Goal: Information Seeking & Learning: Learn about a topic

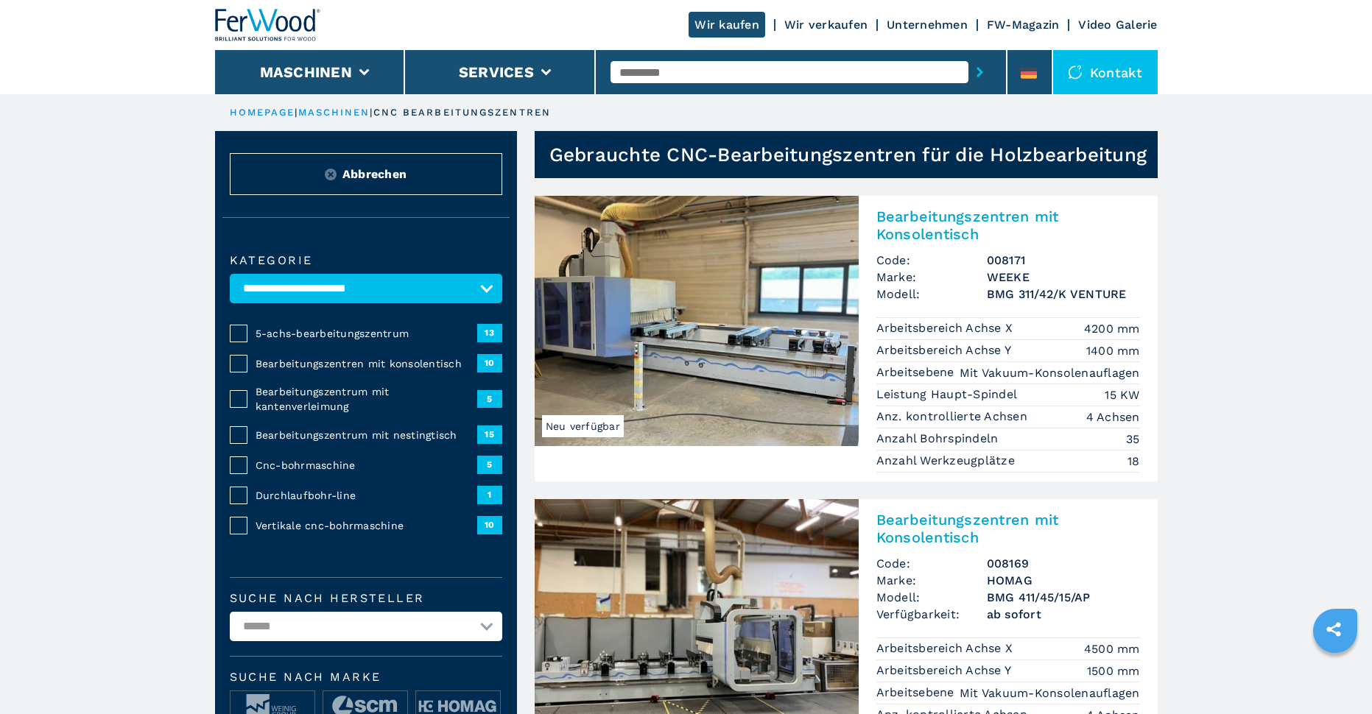
click at [758, 354] on img at bounding box center [697, 321] width 324 height 250
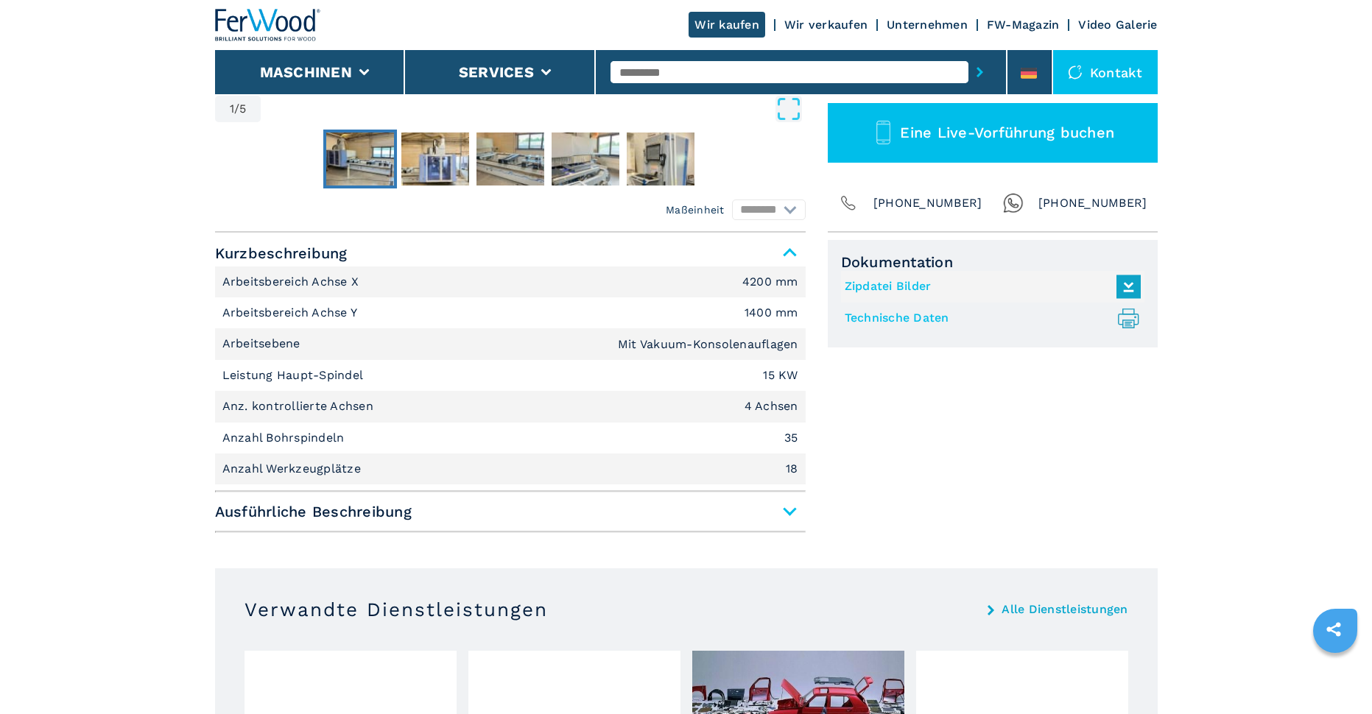
scroll to position [589, 0]
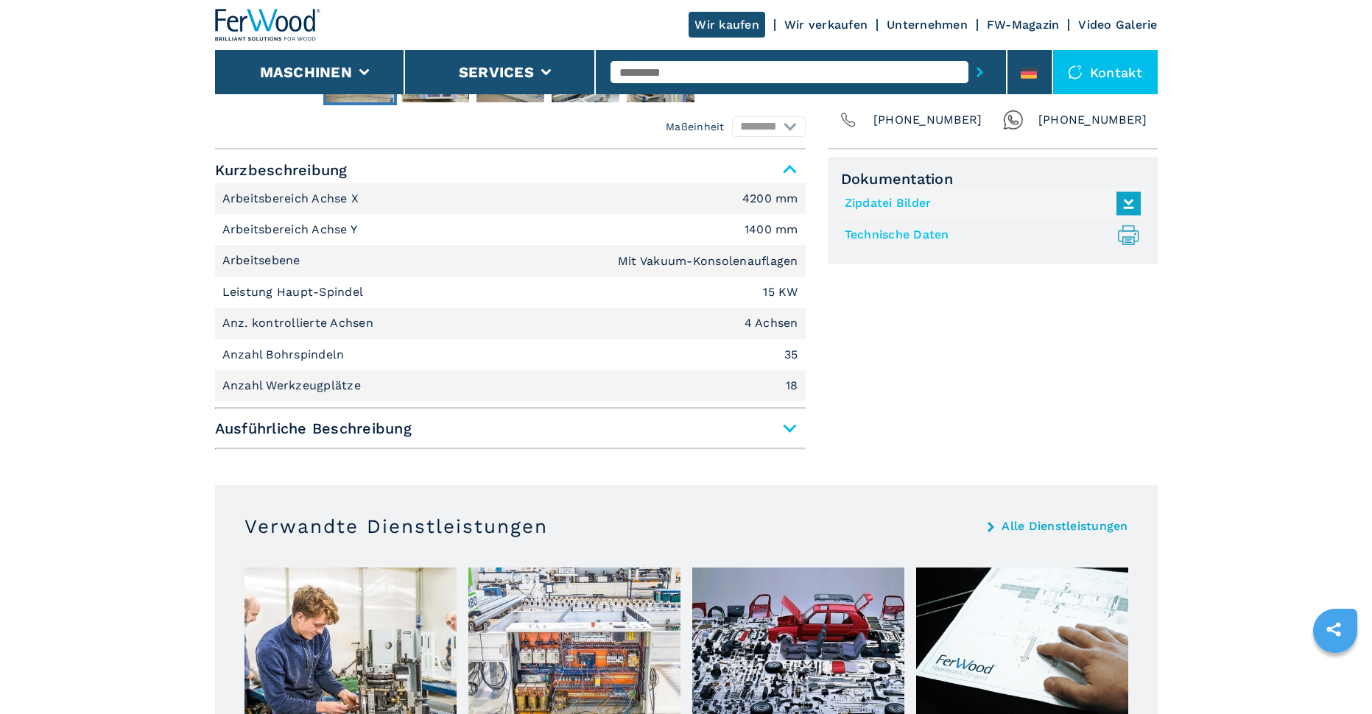
click at [785, 418] on span "Ausführliche Beschreibung" at bounding box center [510, 428] width 591 height 27
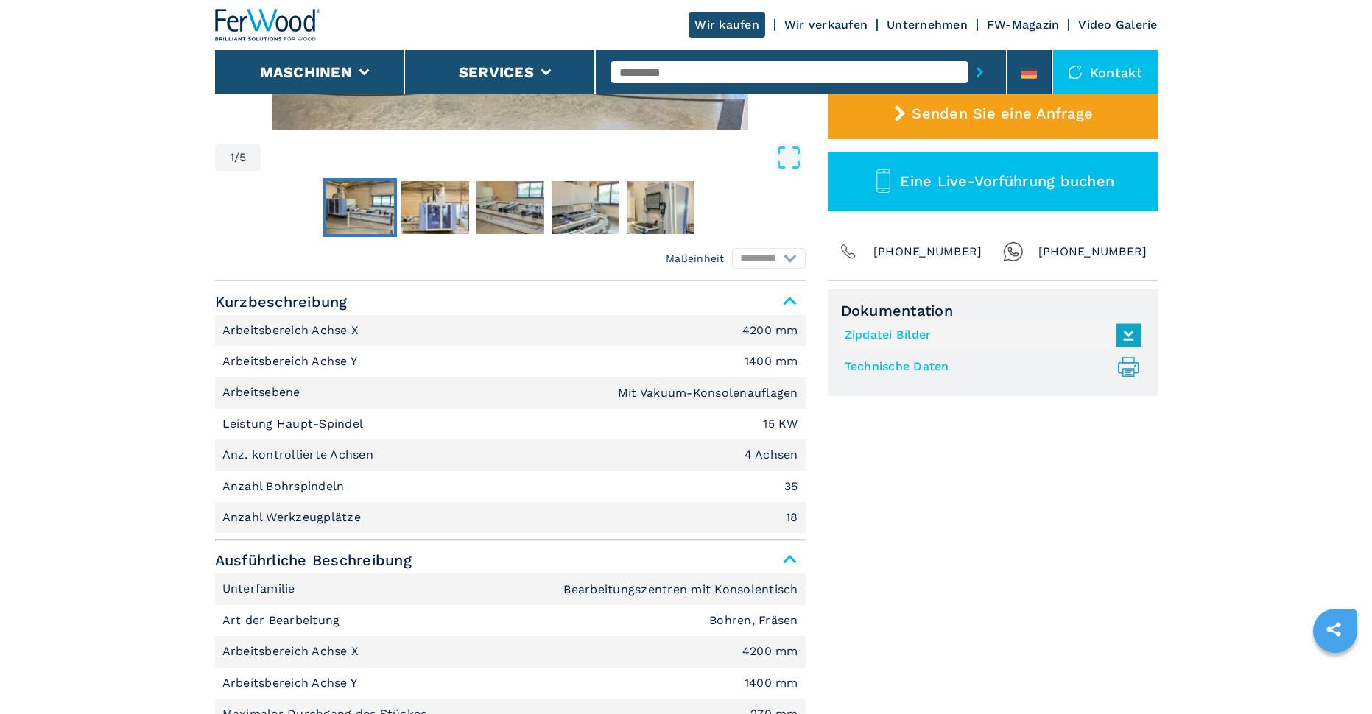
scroll to position [442, 0]
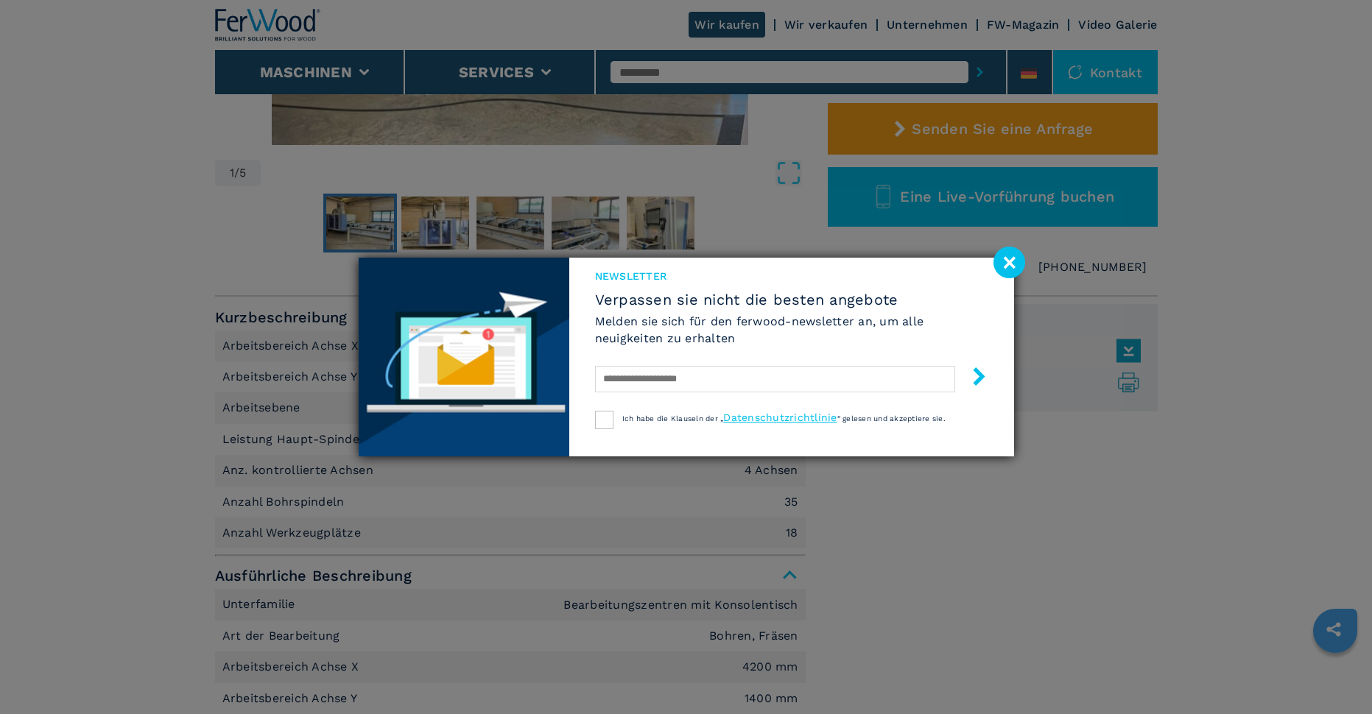
click at [992, 252] on div "Newsletter Verpassen sie nicht die besten angebote Melden sie sich für den ferw…" at bounding box center [686, 357] width 1372 height 714
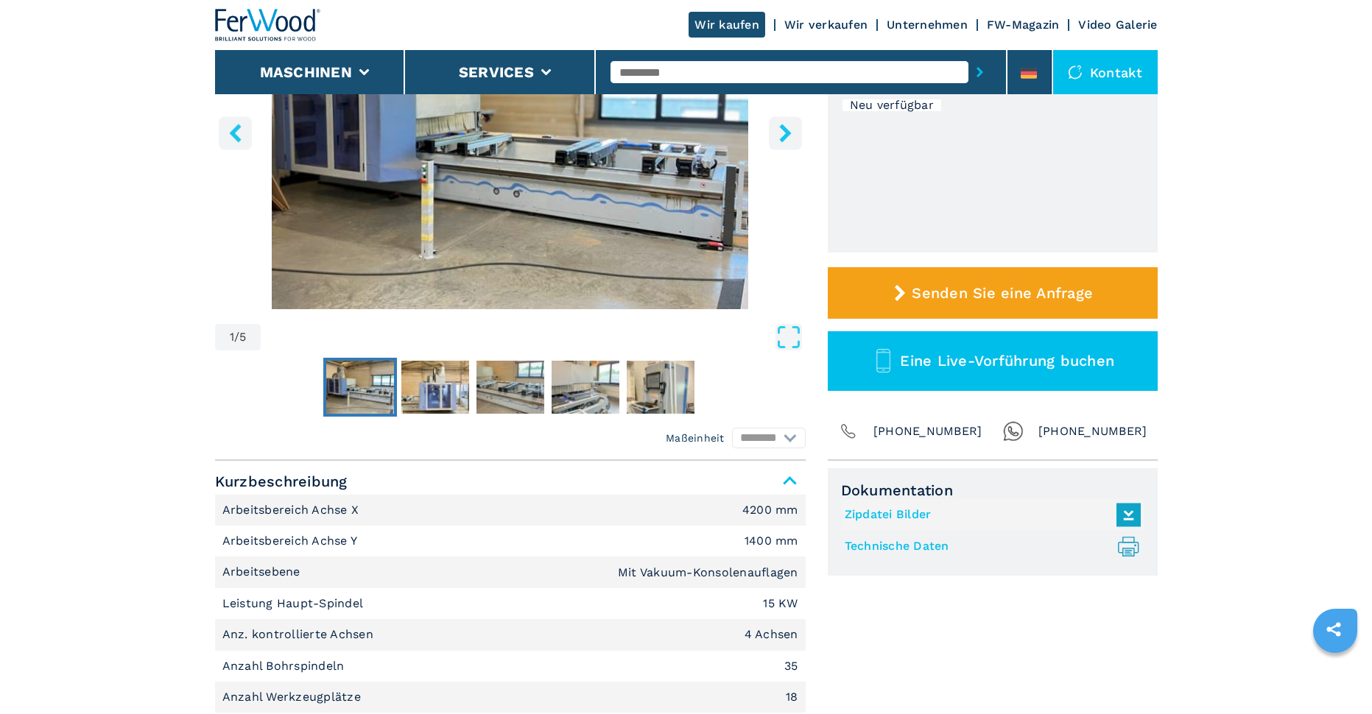
scroll to position [0, 0]
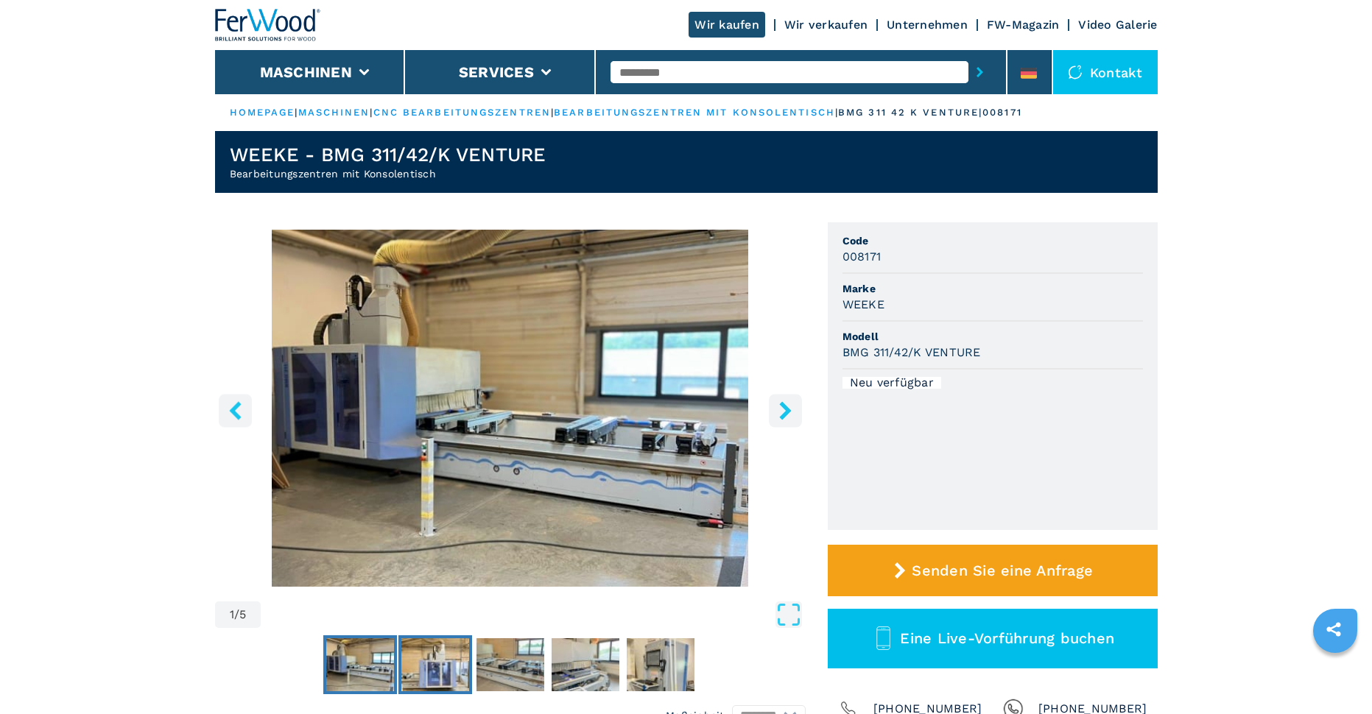
click at [426, 661] on img "Go to Slide 2" at bounding box center [435, 665] width 68 height 53
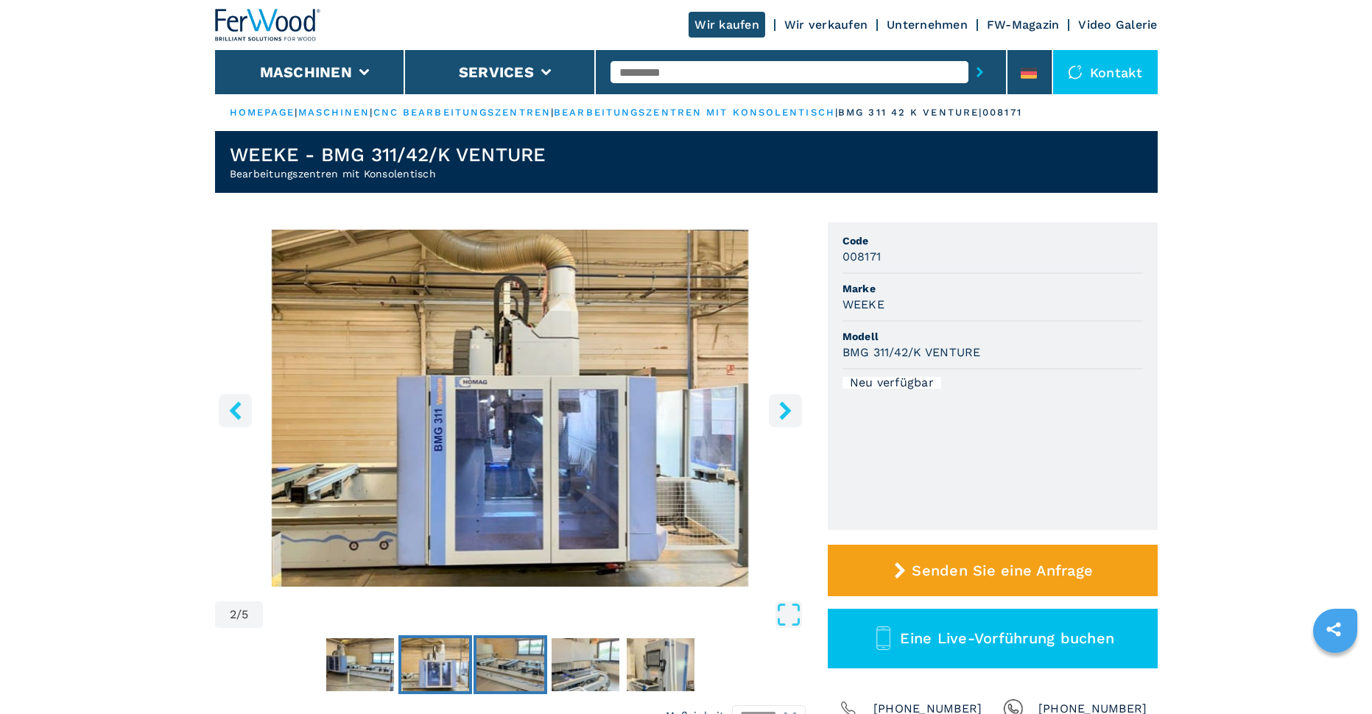
click at [500, 655] on img "Go to Slide 3" at bounding box center [511, 665] width 68 height 53
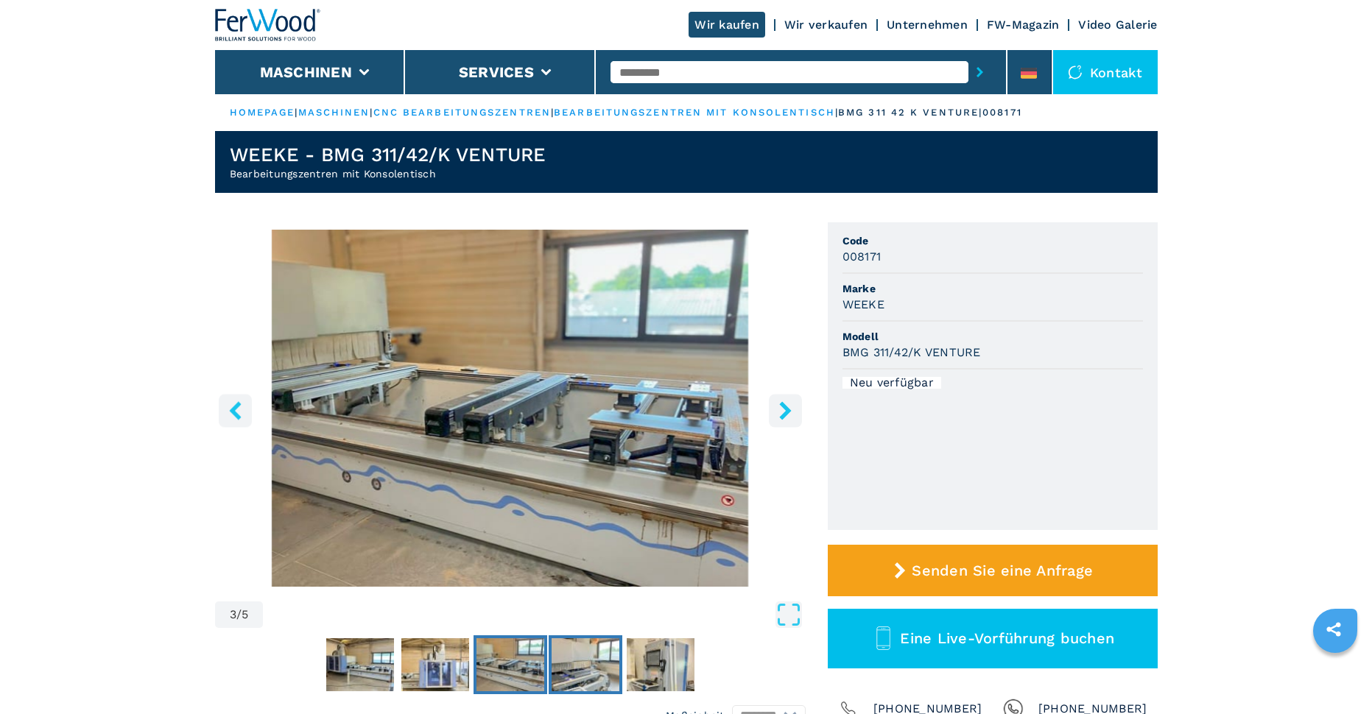
click at [582, 658] on img "Go to Slide 4" at bounding box center [586, 665] width 68 height 53
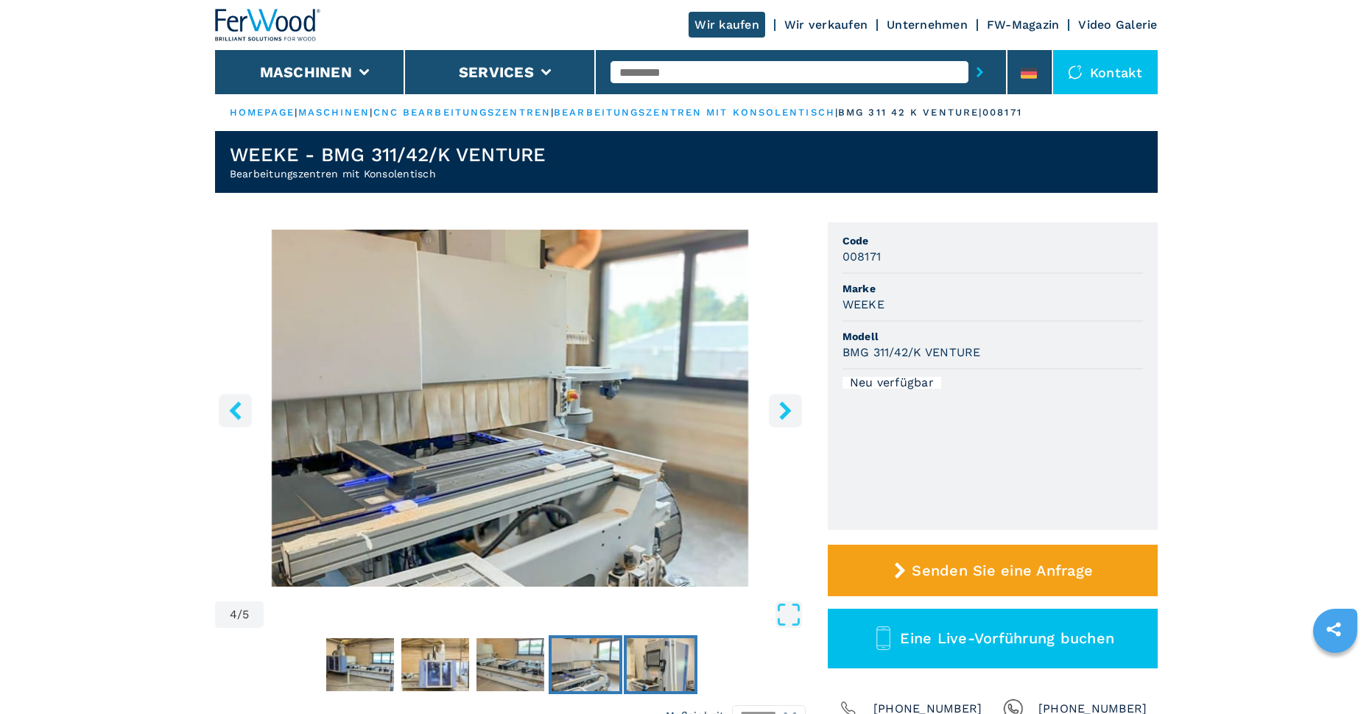
click at [659, 661] on img "Go to Slide 5" at bounding box center [661, 665] width 68 height 53
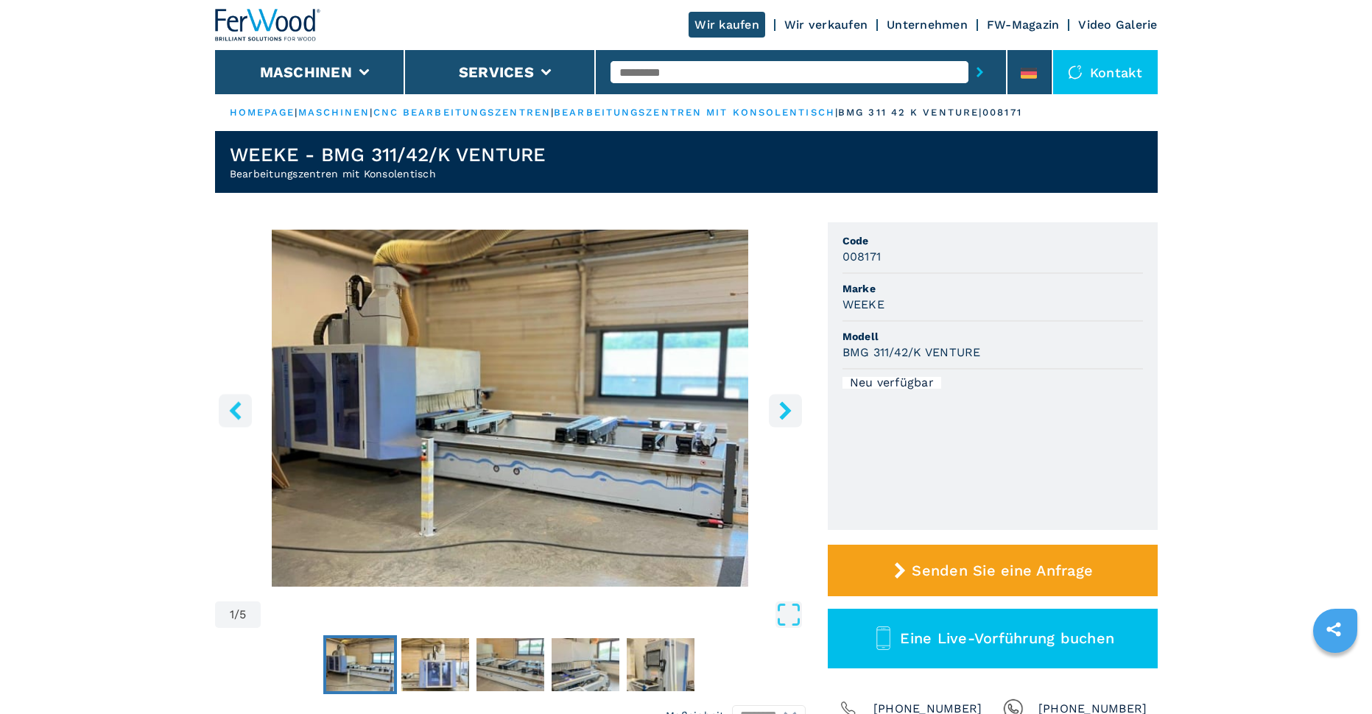
select select "**********"
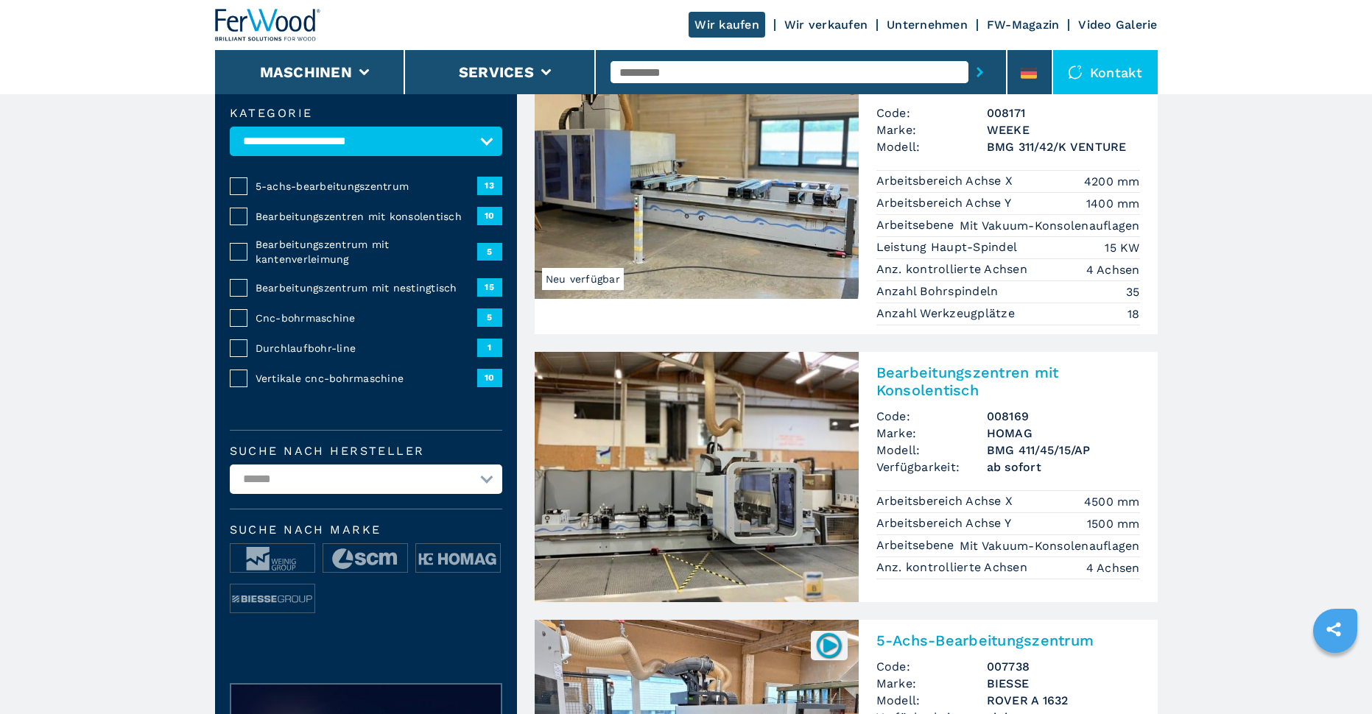
scroll to position [442, 0]
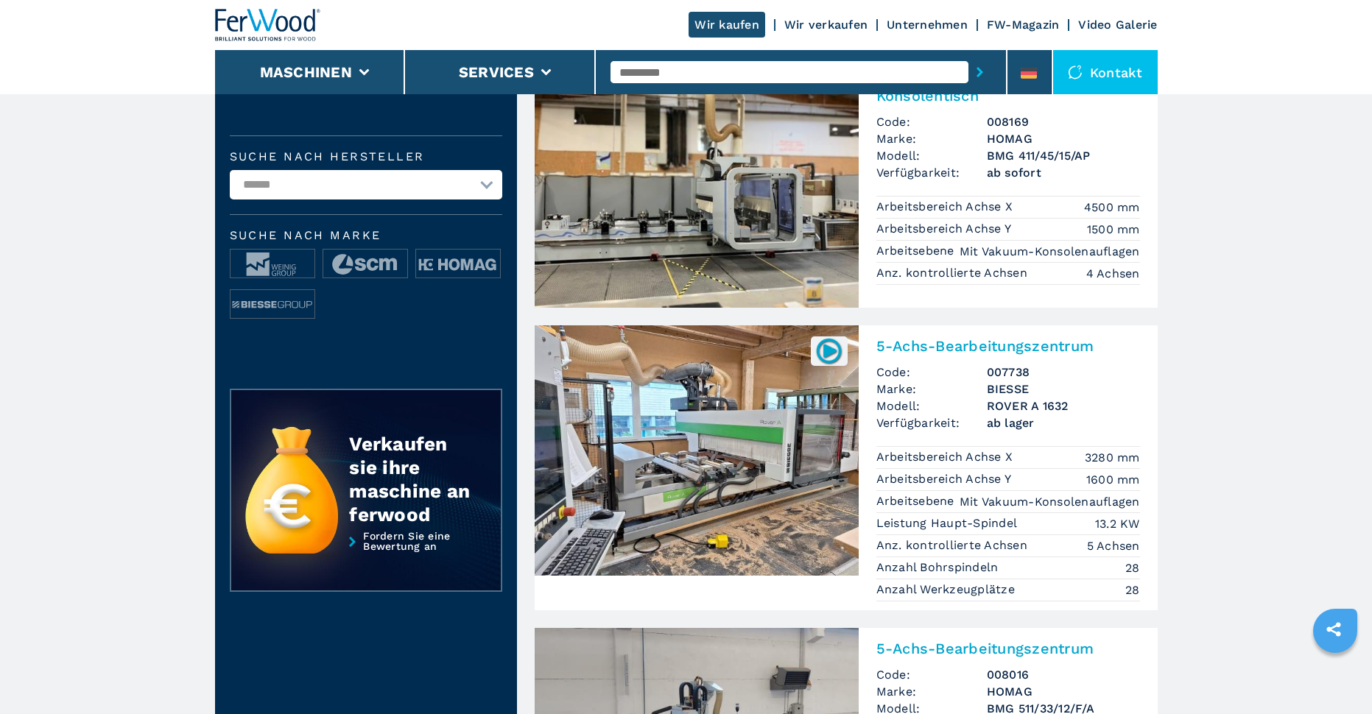
click at [707, 203] on img at bounding box center [697, 182] width 324 height 250
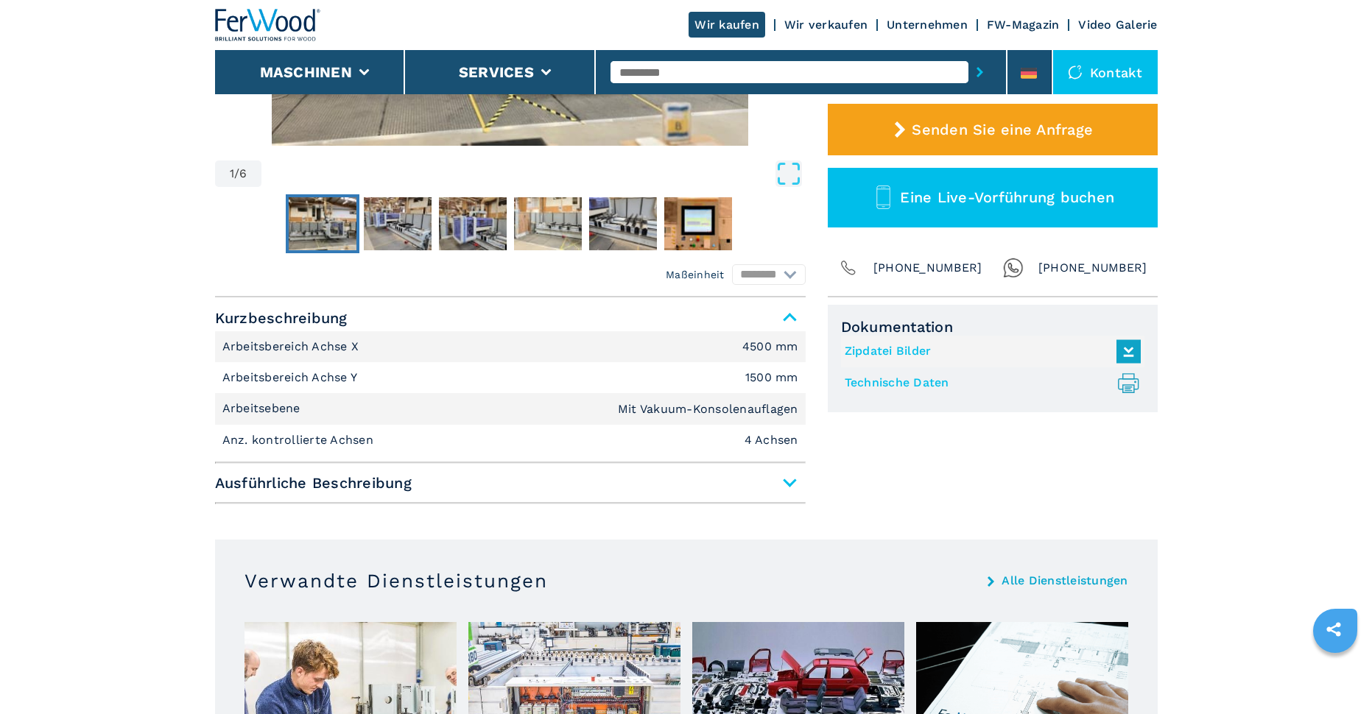
scroll to position [442, 0]
click at [796, 491] on span "Ausführliche Beschreibung" at bounding box center [510, 482] width 591 height 27
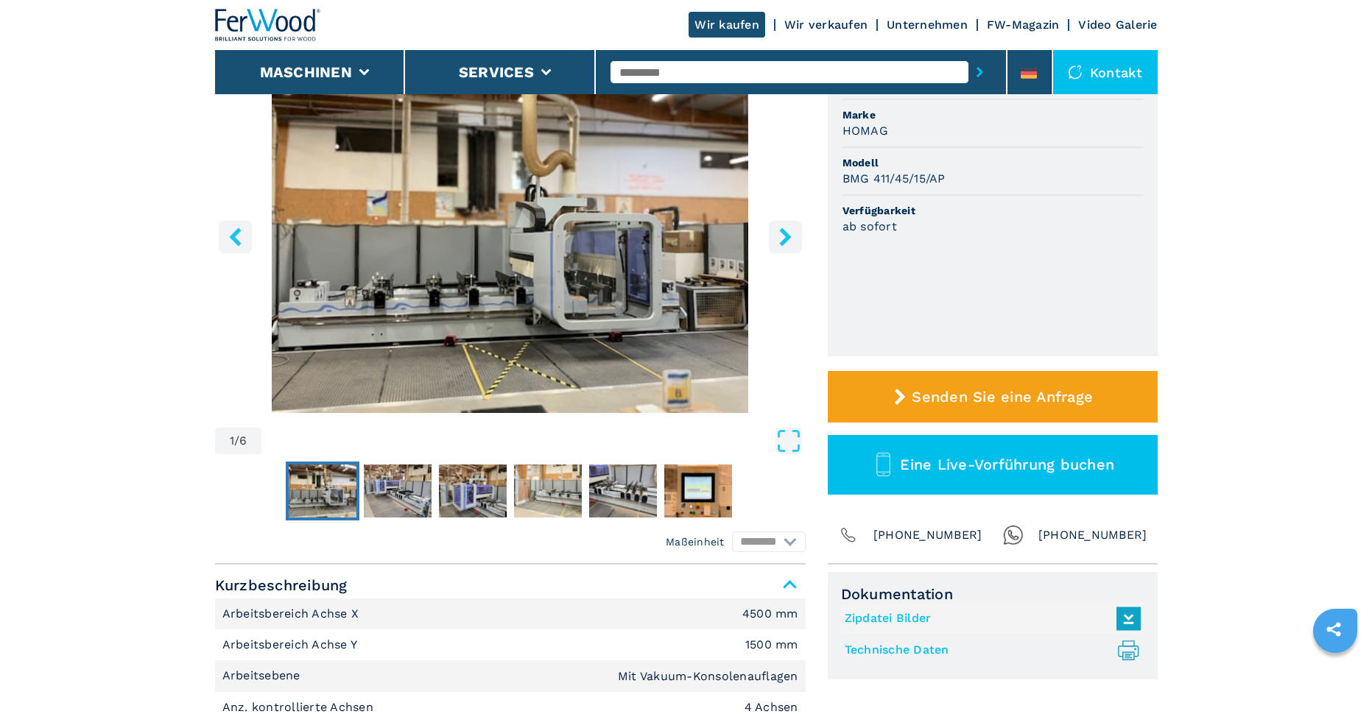
scroll to position [147, 0]
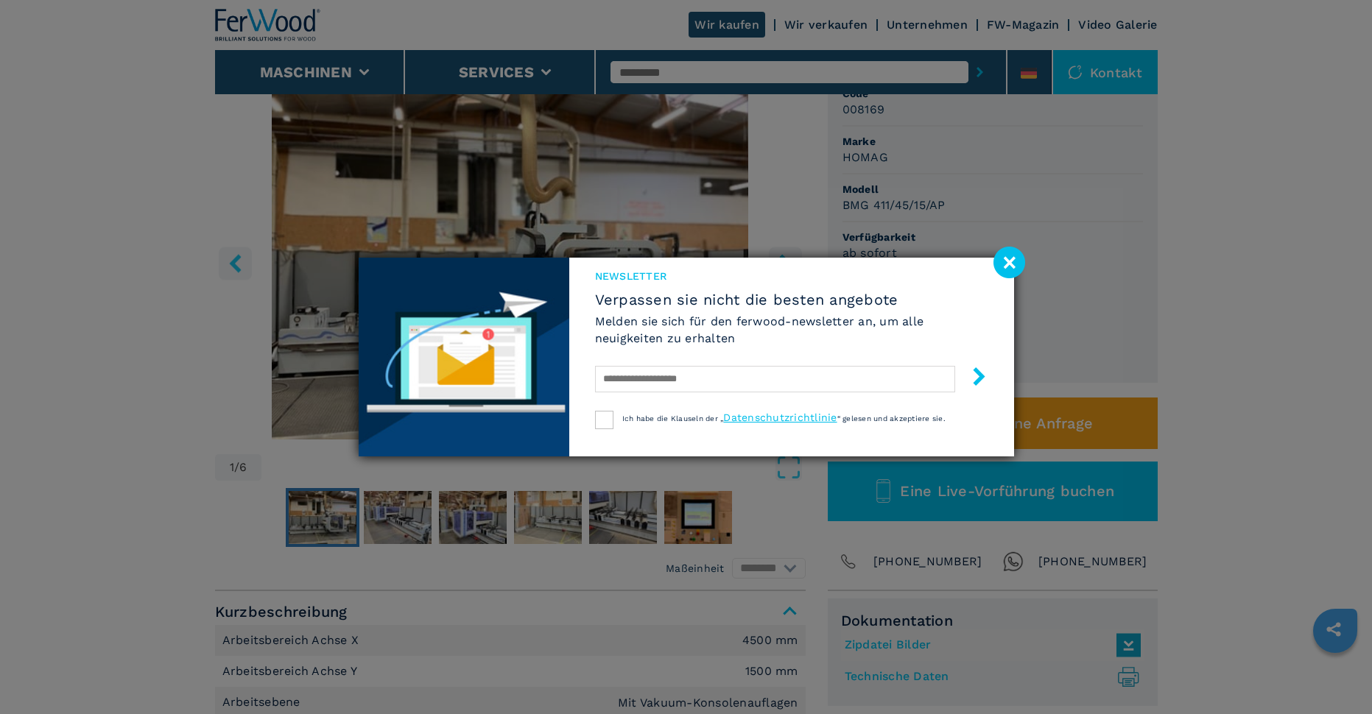
select select "**********"
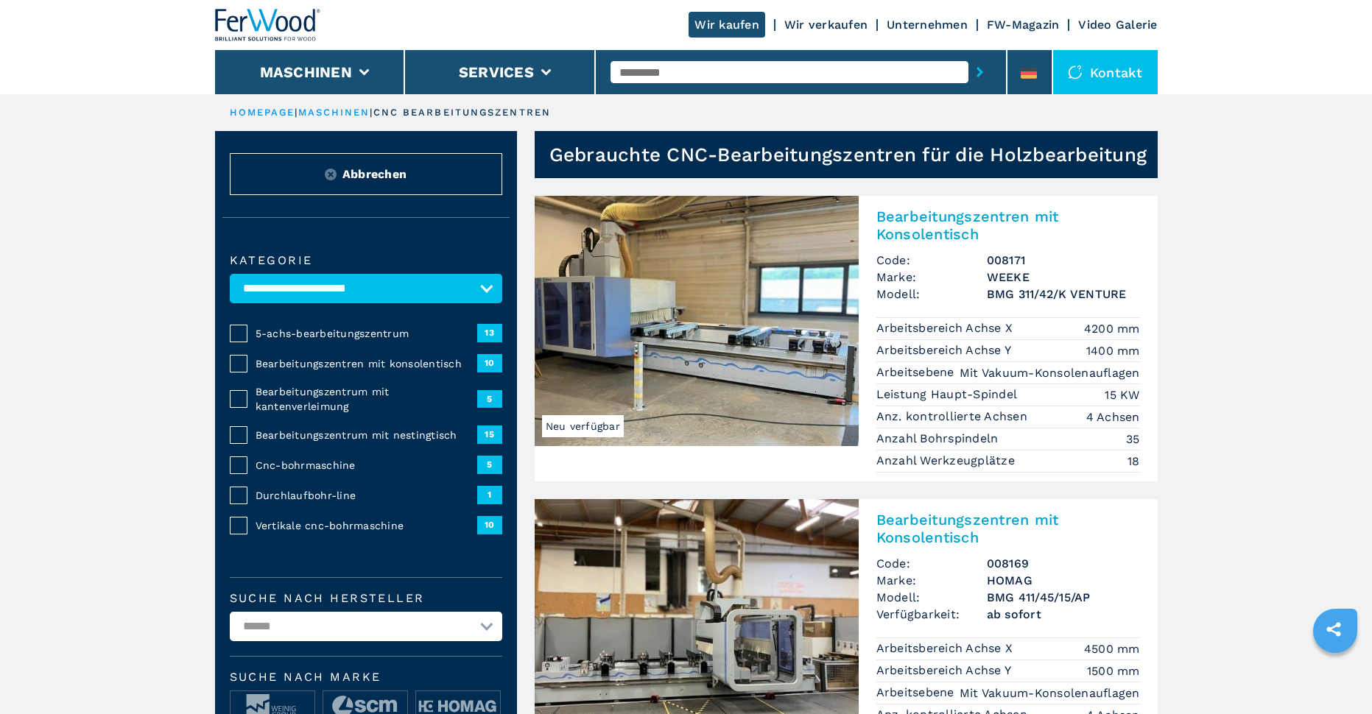
click at [741, 379] on img at bounding box center [697, 321] width 324 height 250
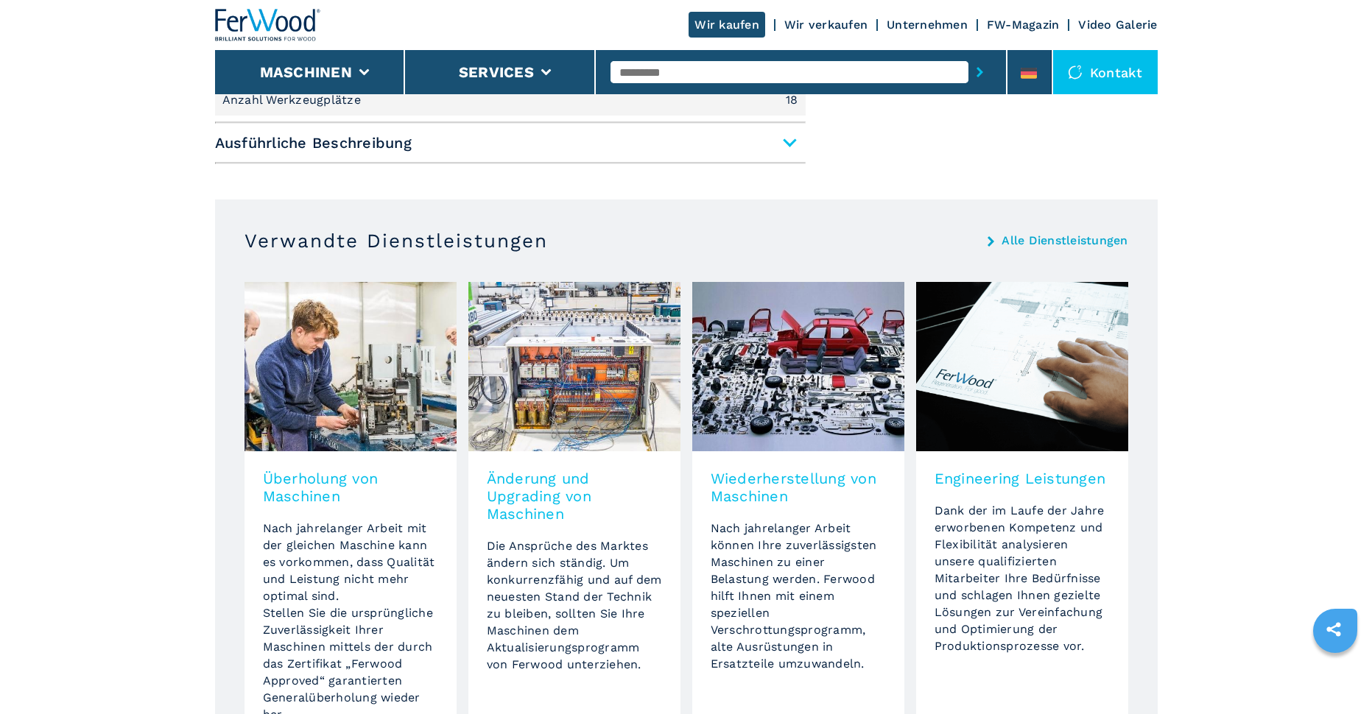
scroll to position [663, 0]
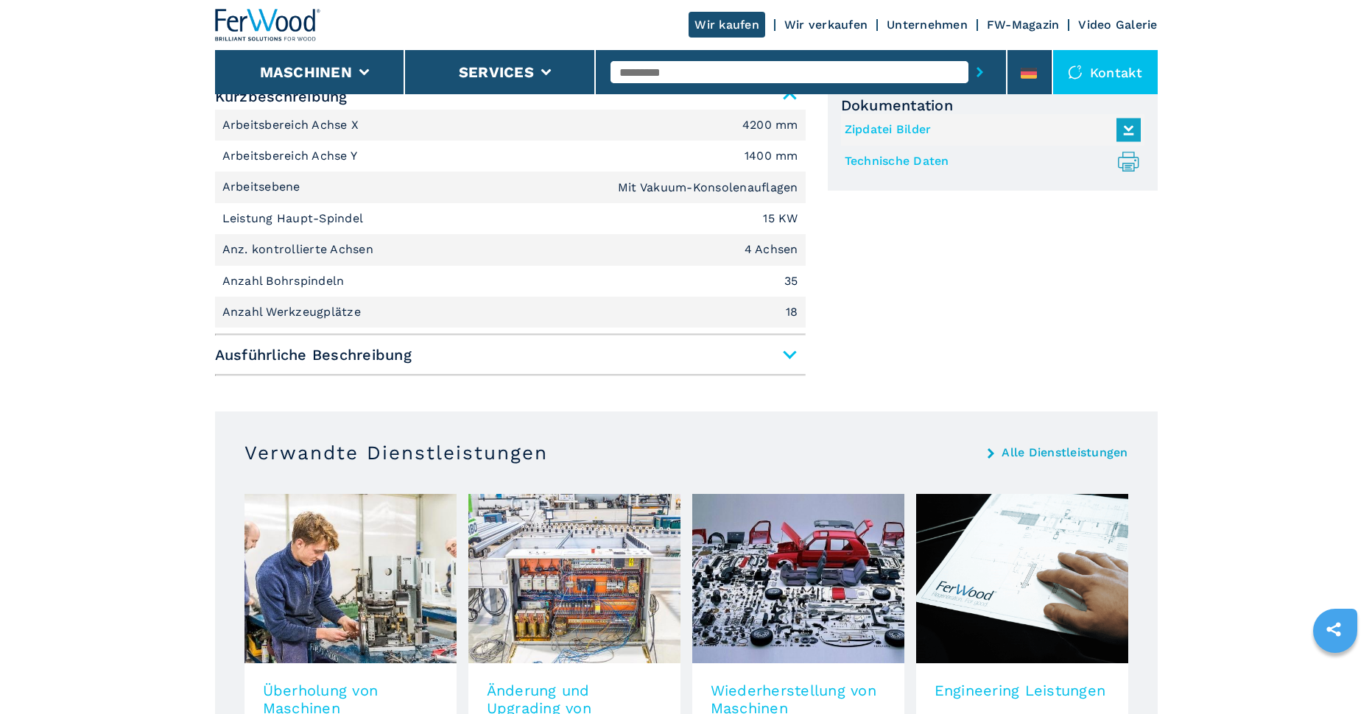
click at [768, 356] on span "Ausführliche Beschreibung" at bounding box center [510, 355] width 591 height 27
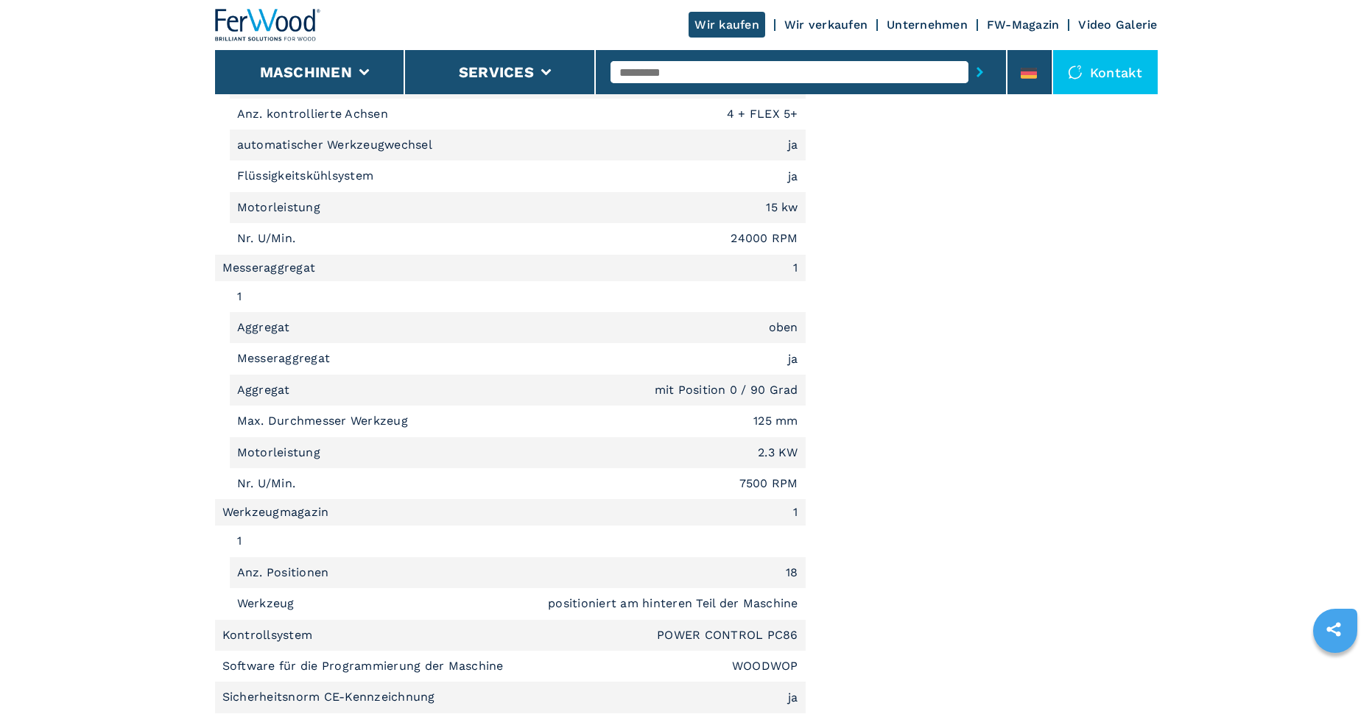
scroll to position [1841, 0]
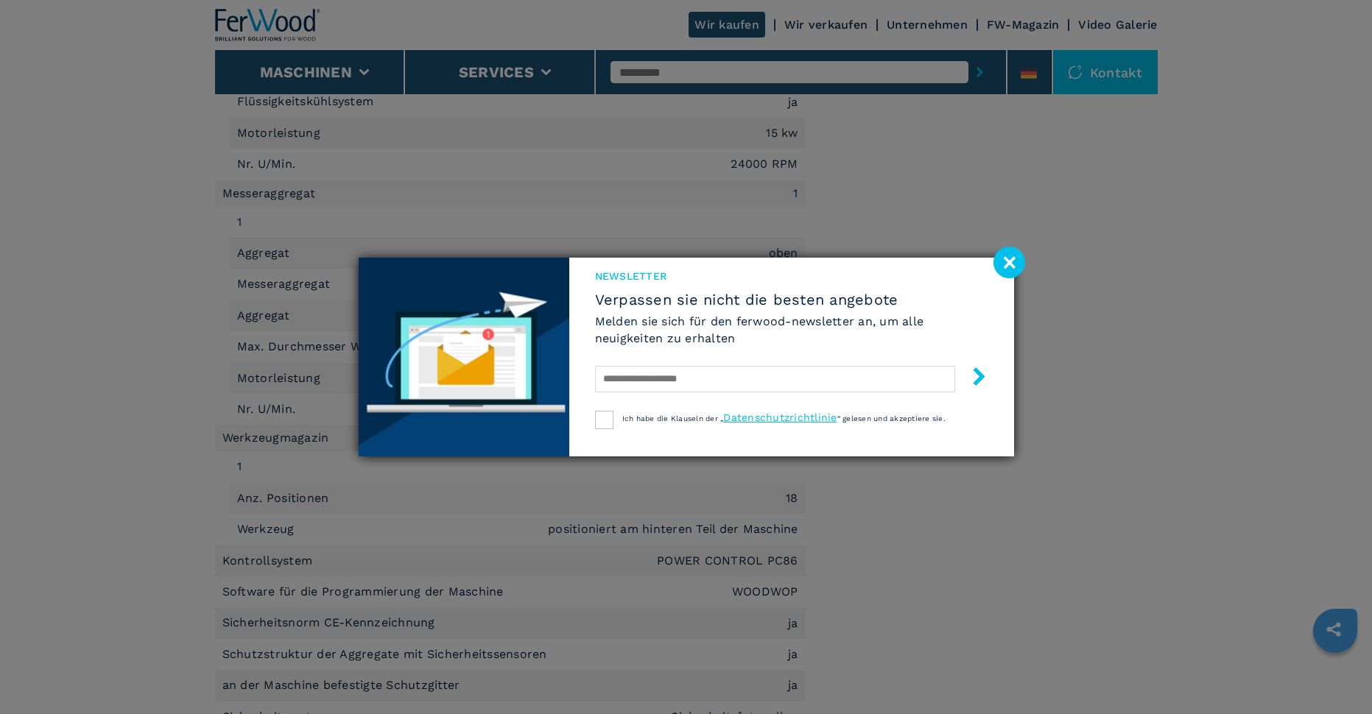
click at [1000, 272] on image at bounding box center [1010, 263] width 32 height 32
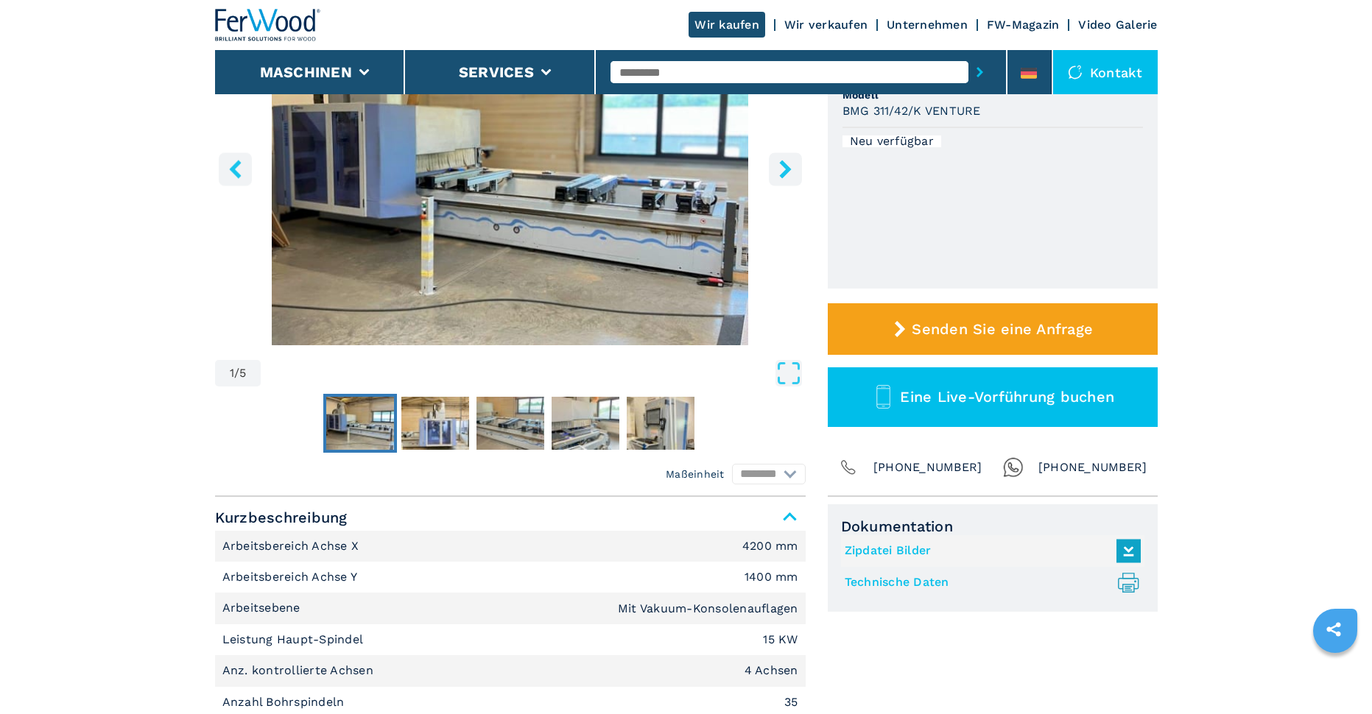
scroll to position [221, 0]
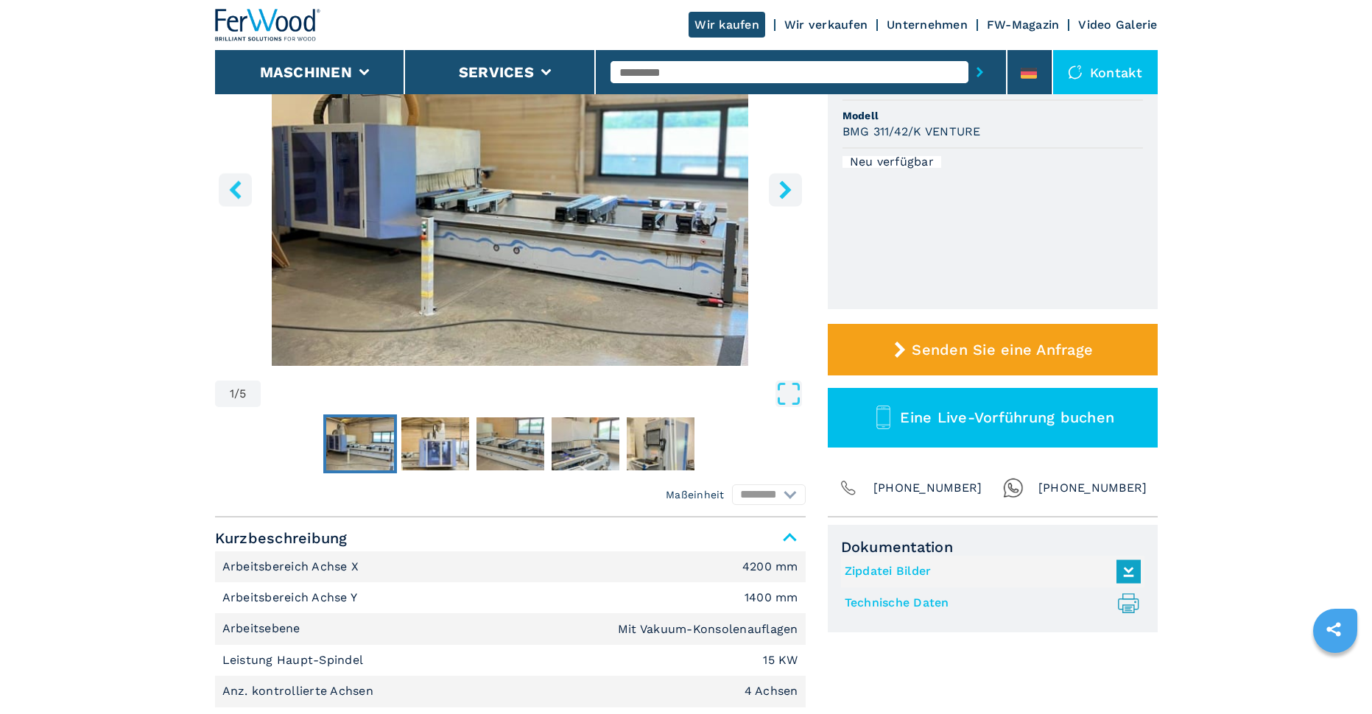
click at [572, 342] on img "Go to Slide 1" at bounding box center [510, 187] width 591 height 357
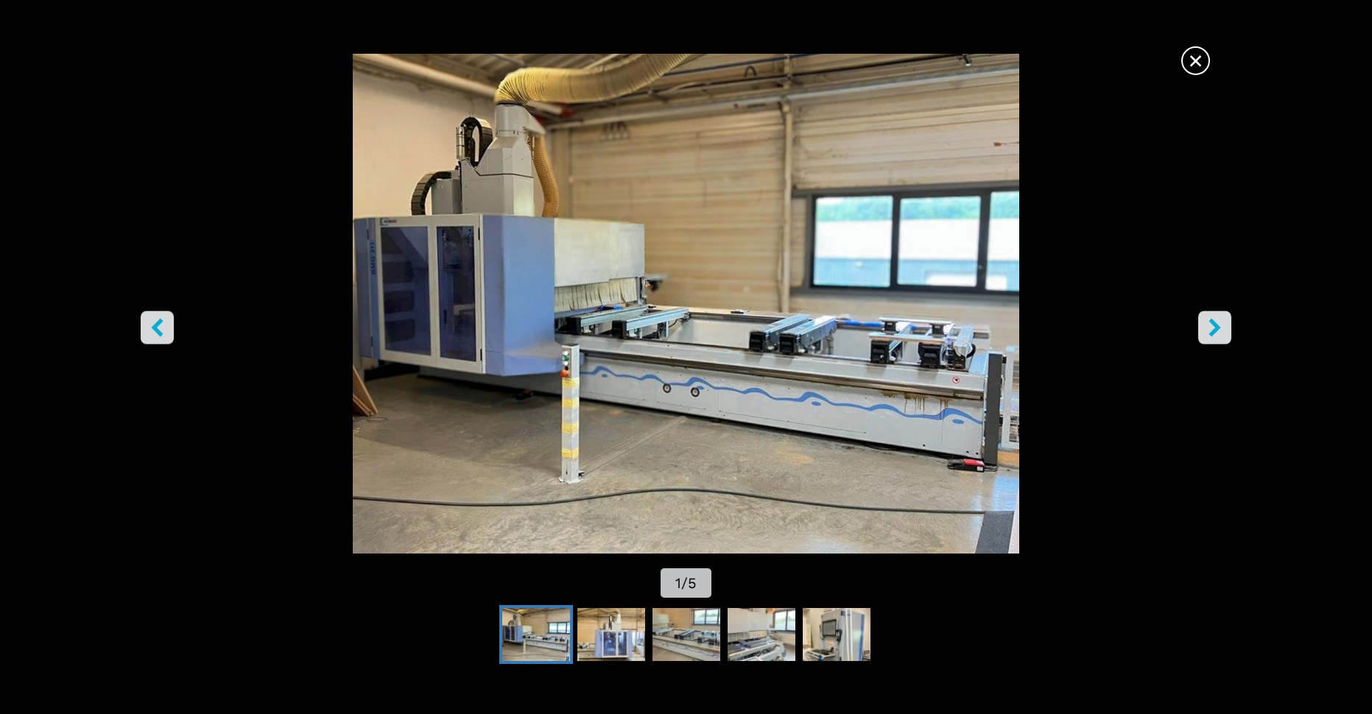
scroll to position [0, 0]
click at [583, 474] on img "Go to Slide 1" at bounding box center [685, 304] width 1235 height 500
click at [608, 630] on img "Go to Slide 2" at bounding box center [611, 634] width 68 height 53
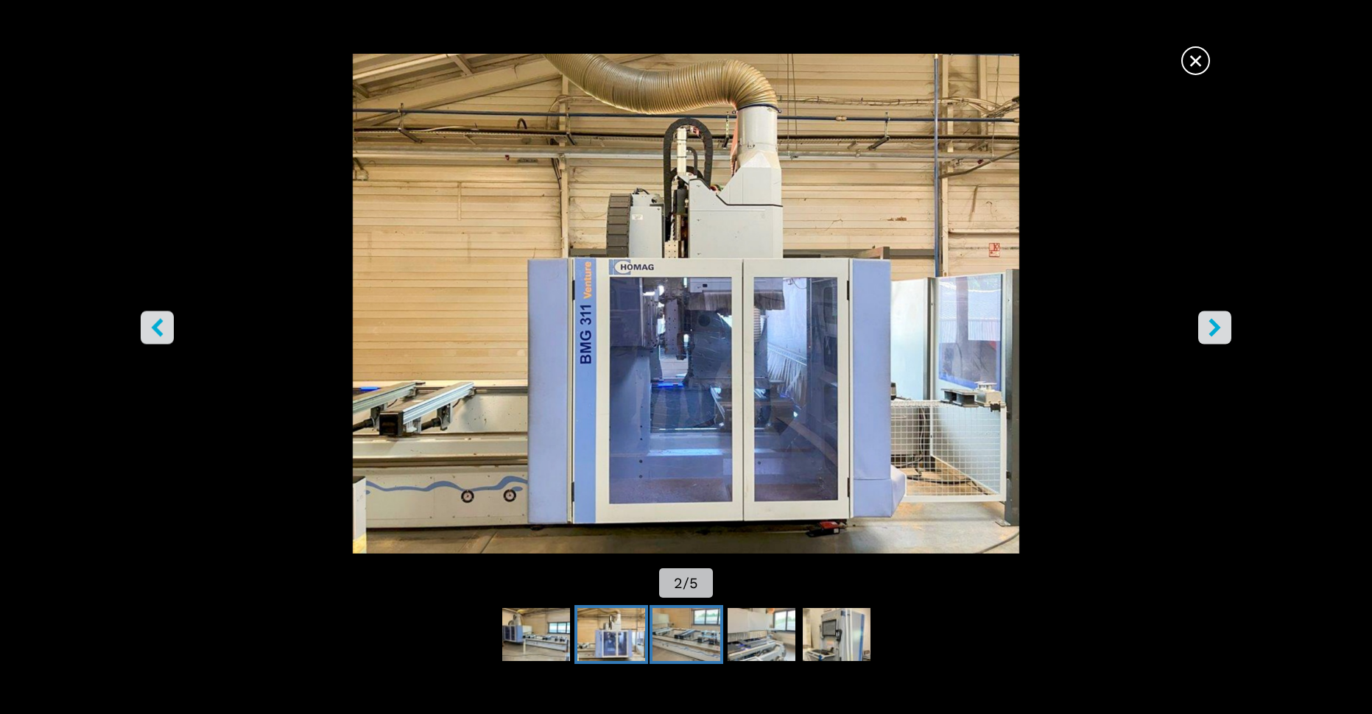
click at [693, 650] on img "Go to Slide 3" at bounding box center [687, 634] width 68 height 53
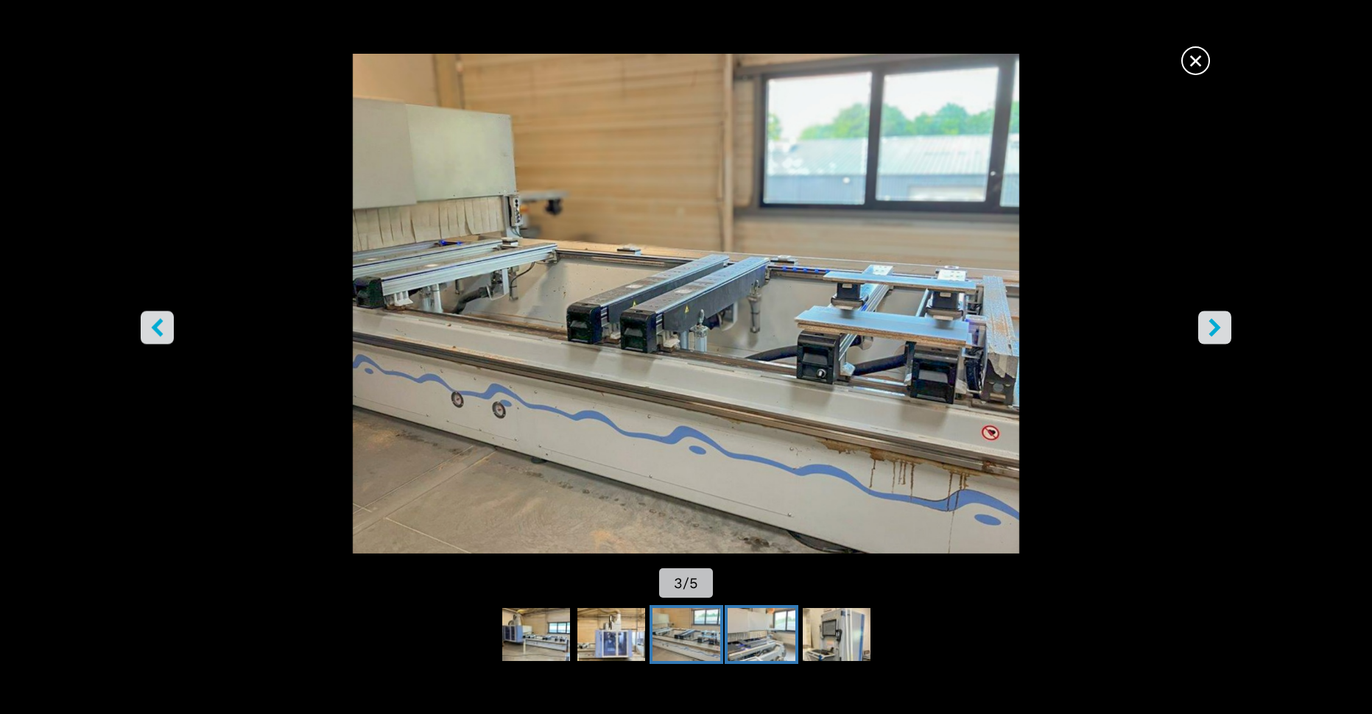
click at [745, 635] on img "Go to Slide 4" at bounding box center [762, 634] width 68 height 53
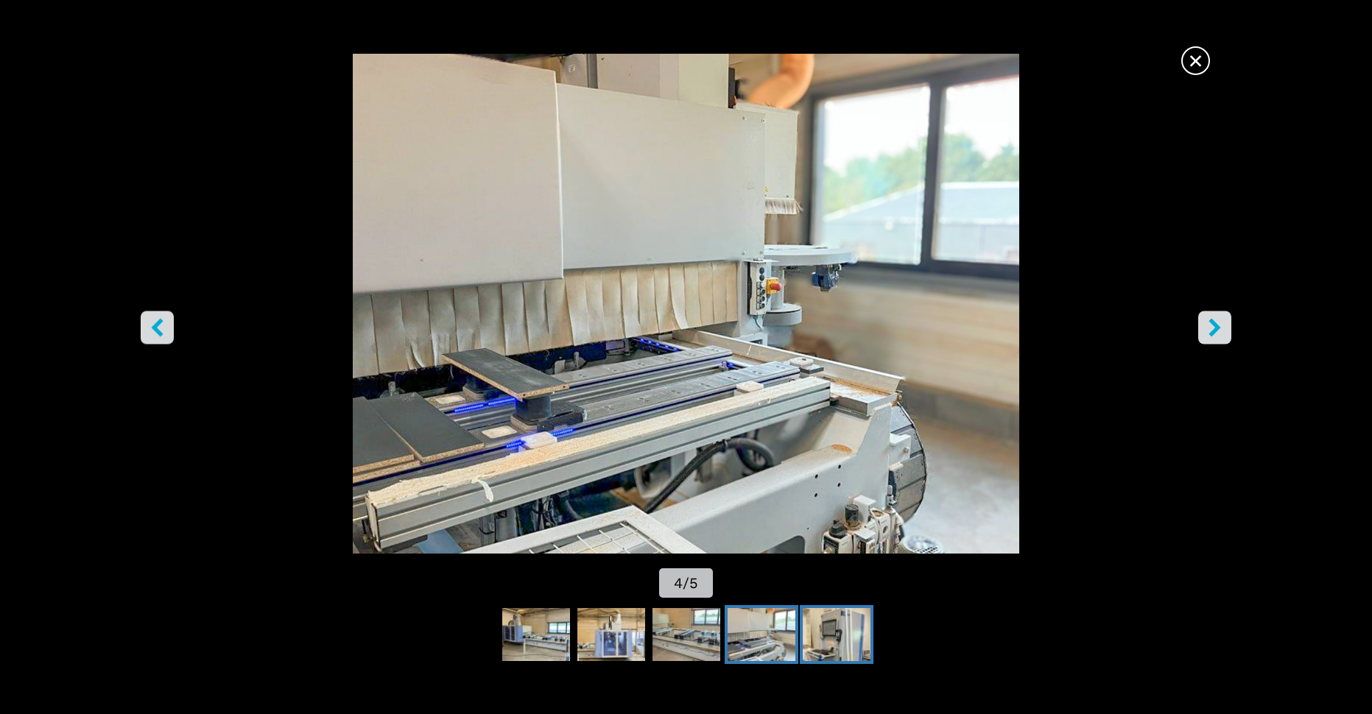
click at [826, 643] on img "Go to Slide 5" at bounding box center [837, 634] width 68 height 53
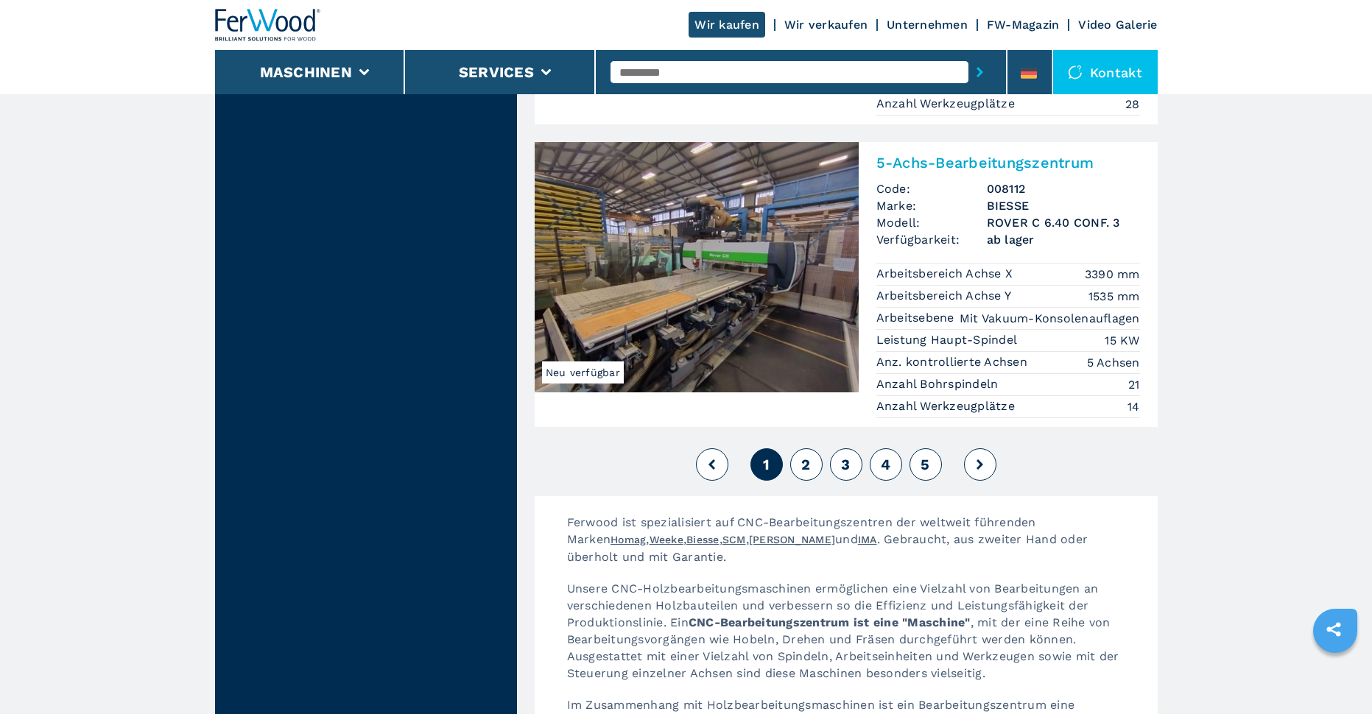
scroll to position [3609, 0]
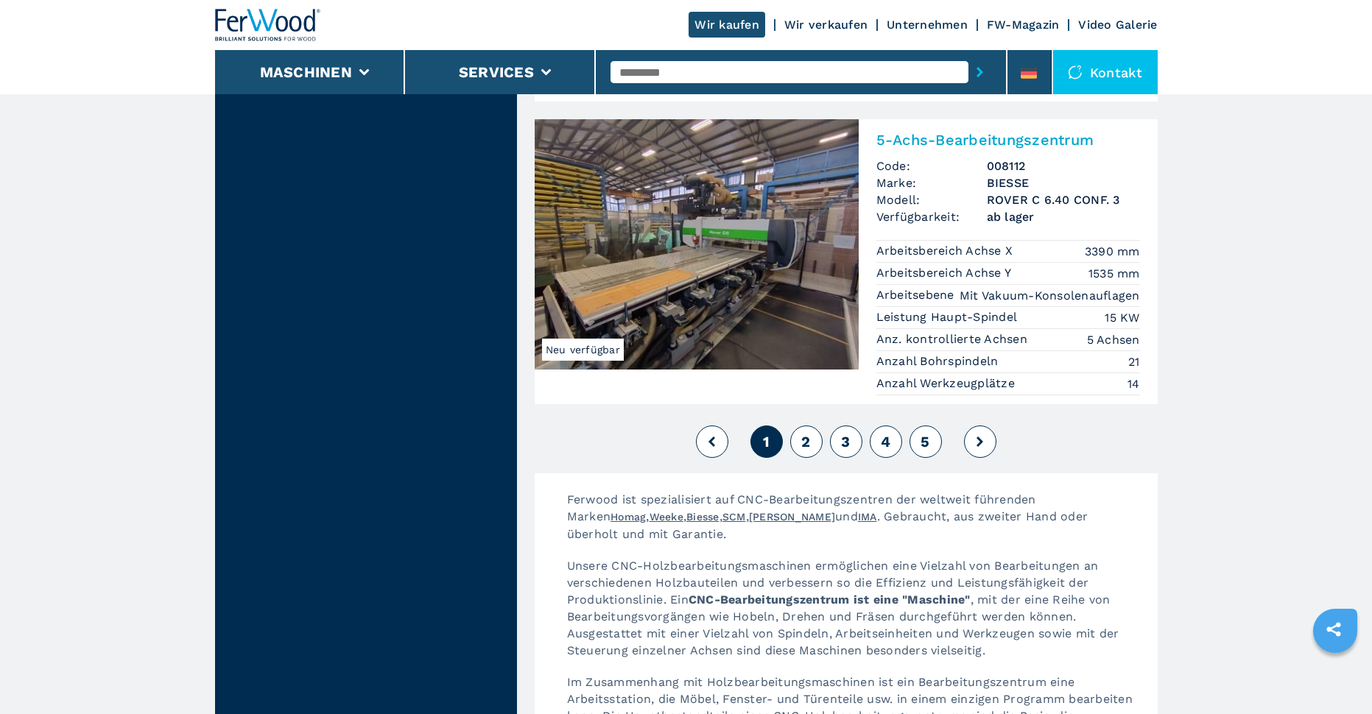
click at [809, 433] on span "2" at bounding box center [805, 442] width 9 height 18
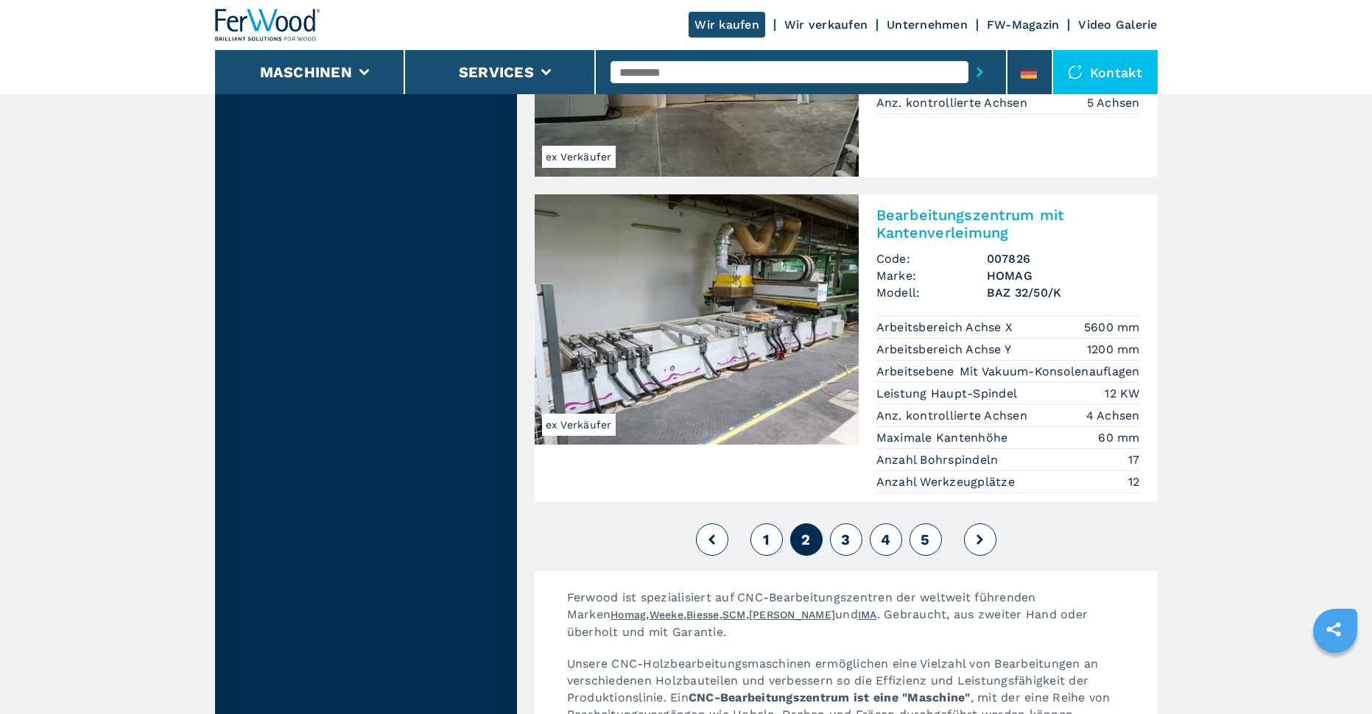
scroll to position [3609, 0]
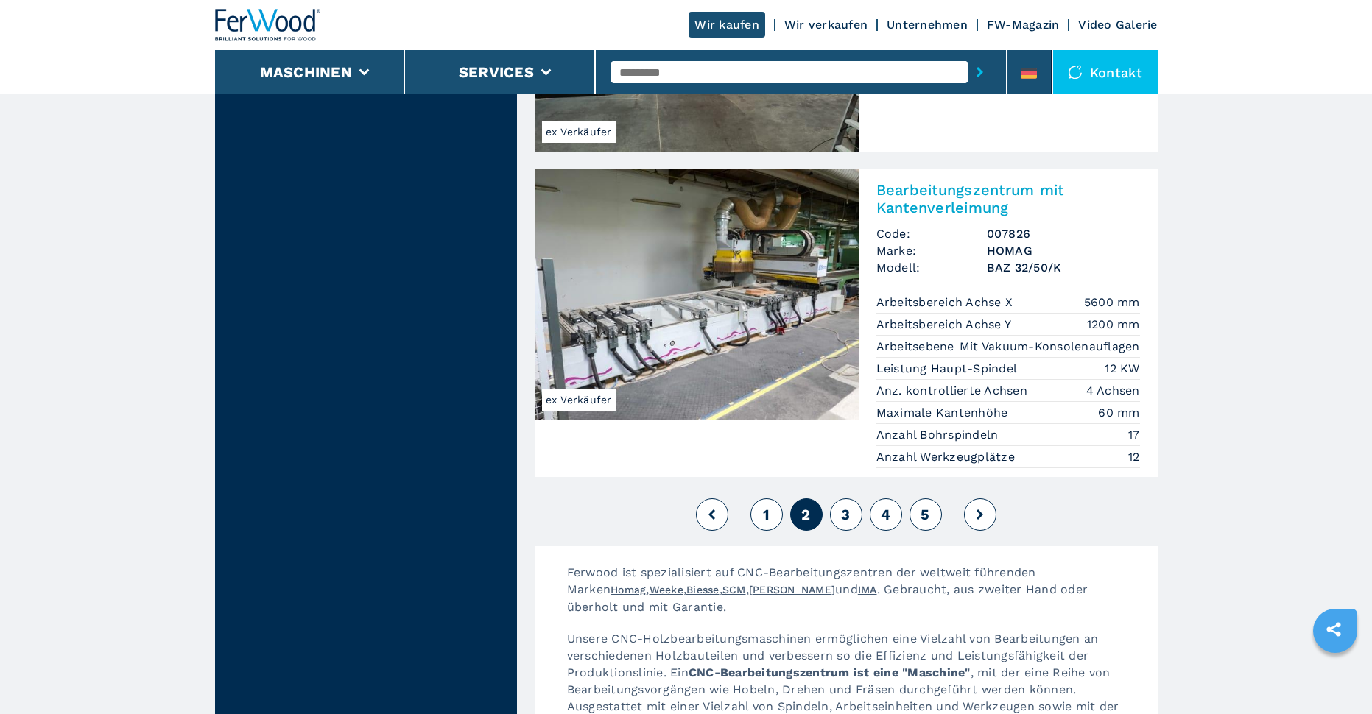
click at [843, 506] on span "3" at bounding box center [845, 515] width 9 height 18
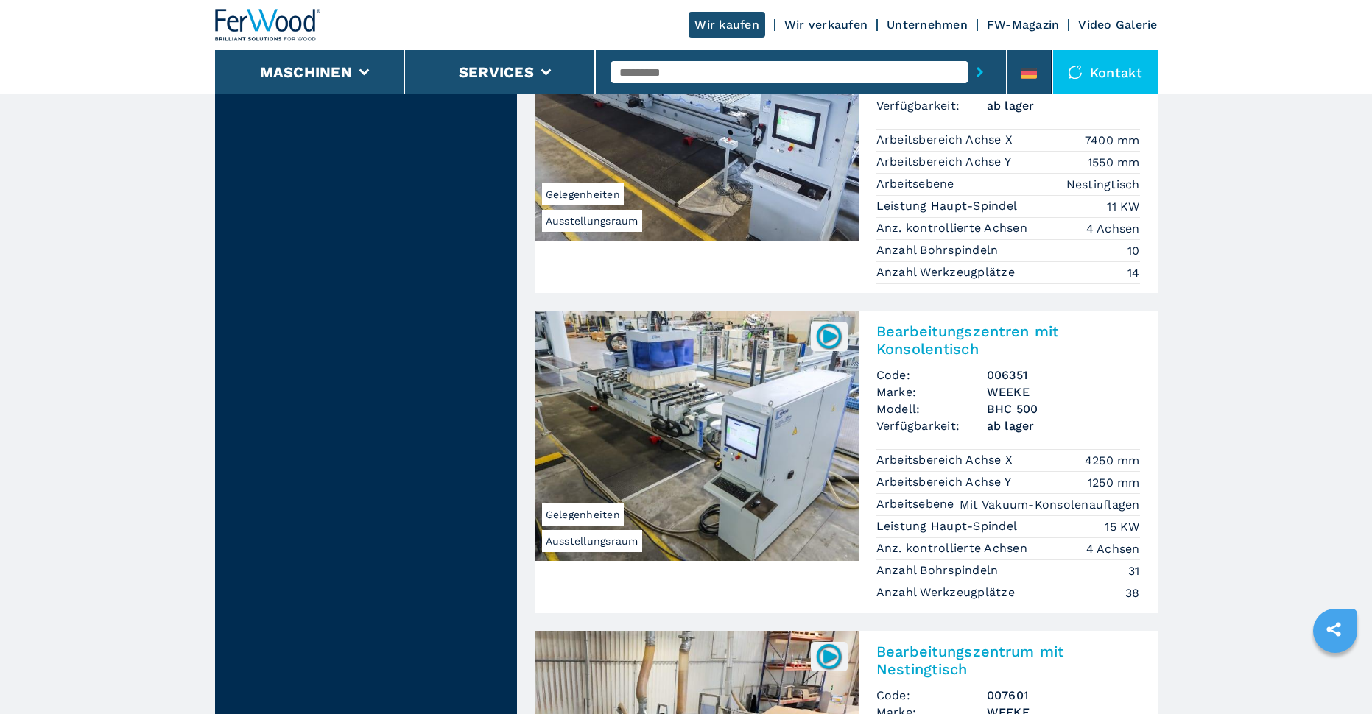
scroll to position [3462, 0]
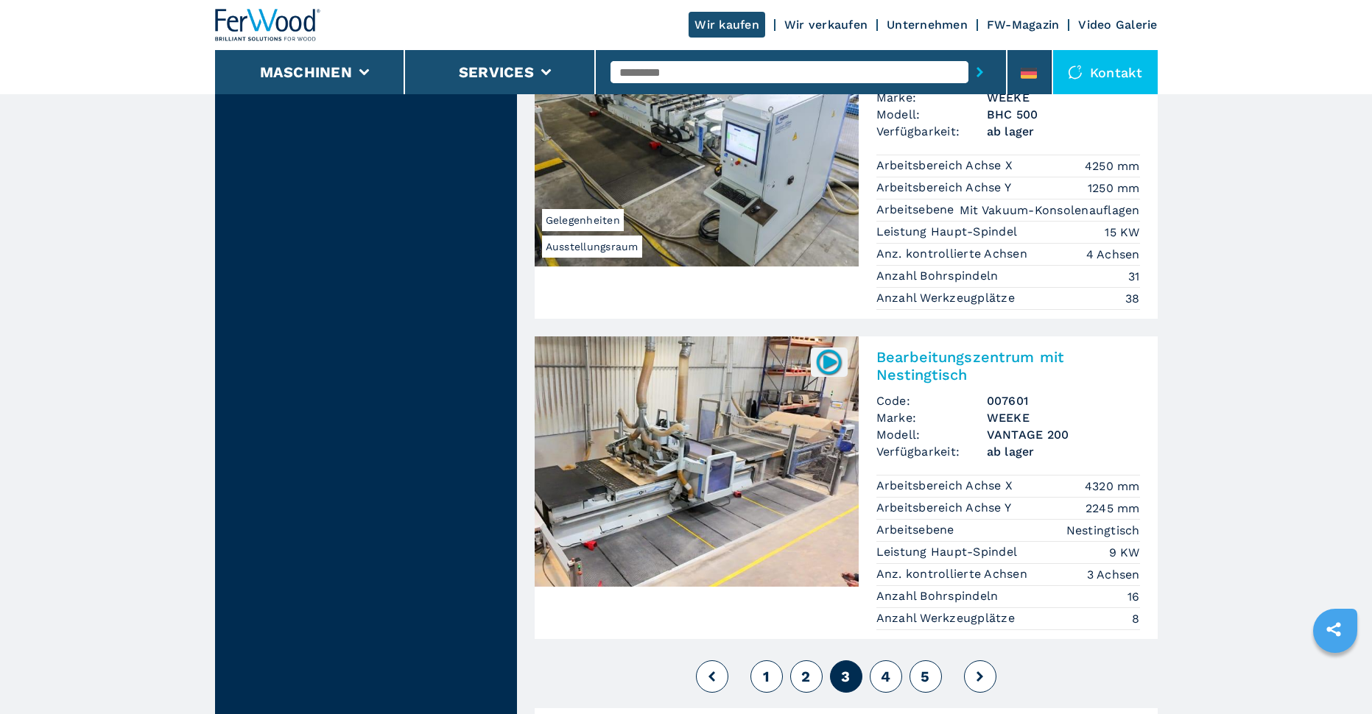
click at [893, 661] on button "4" at bounding box center [886, 677] width 32 height 32
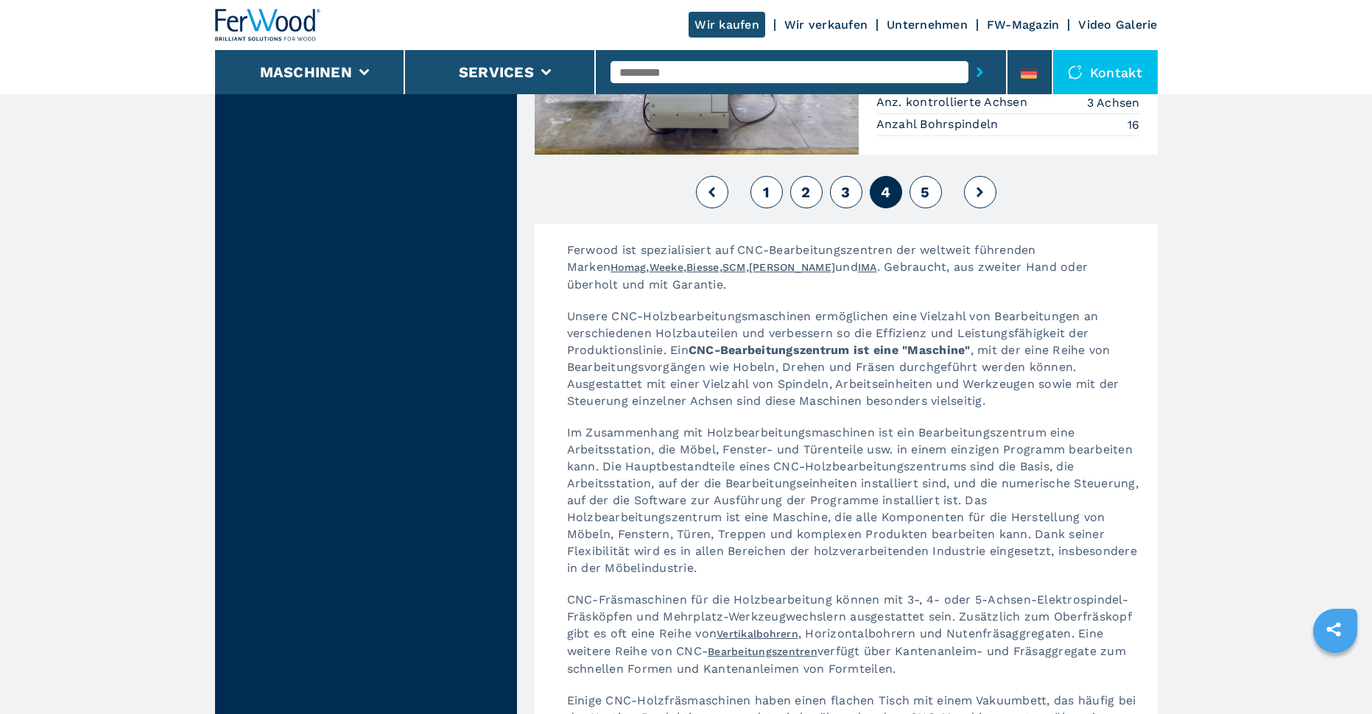
scroll to position [3830, 0]
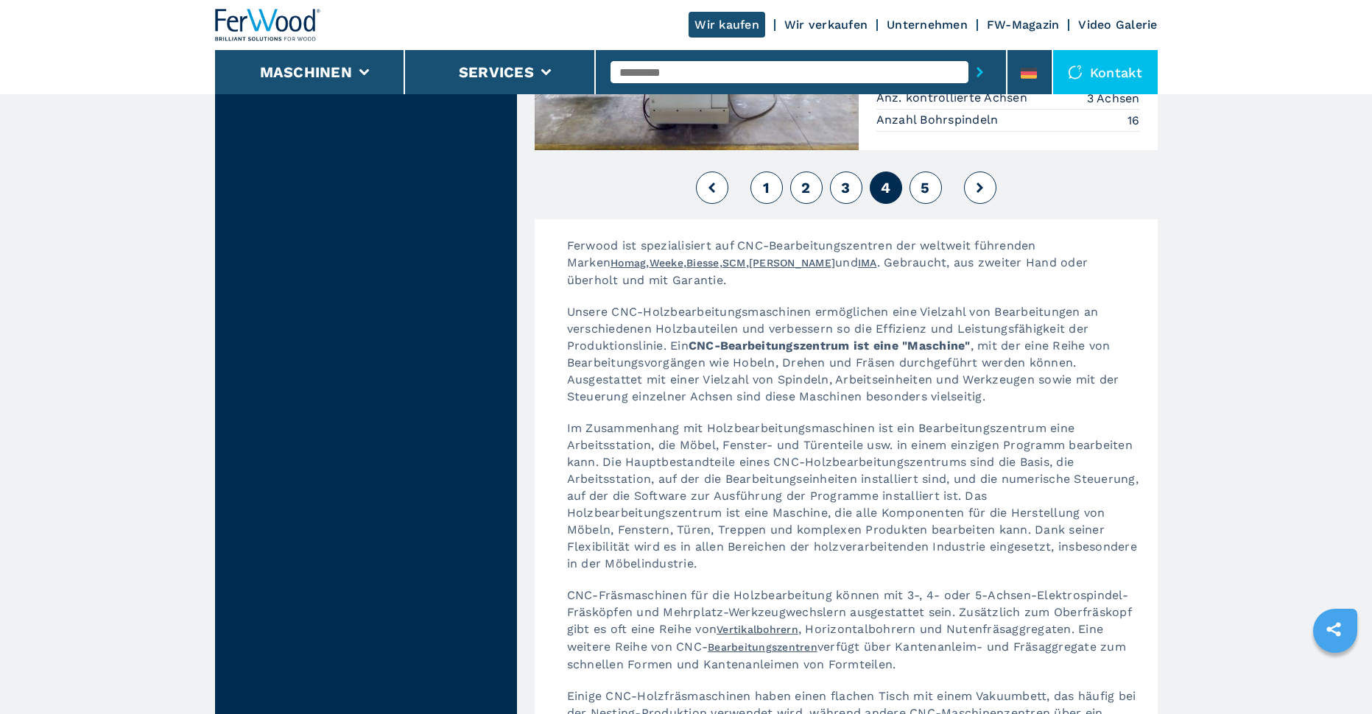
click at [930, 172] on button "5" at bounding box center [926, 188] width 32 height 32
